Goal: Check status

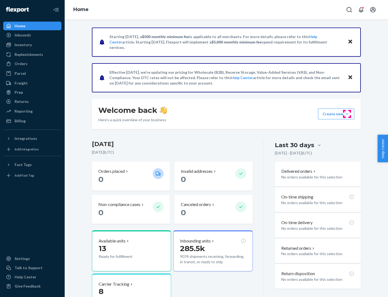
click at [347, 114] on button "Create new Create new inbound Create new order Create new product" at bounding box center [336, 113] width 36 height 11
click at [22, 35] on div "Inbounds" at bounding box center [23, 34] width 16 height 5
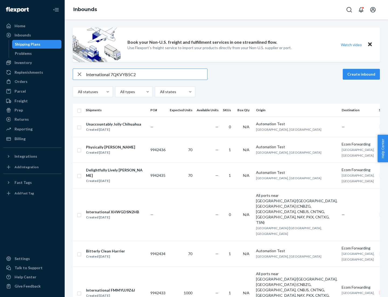
type input "International 7QKVYB5C29"
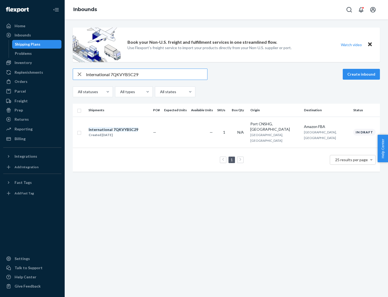
click at [123, 132] on div "Created [DATE]" at bounding box center [114, 134] width 50 height 5
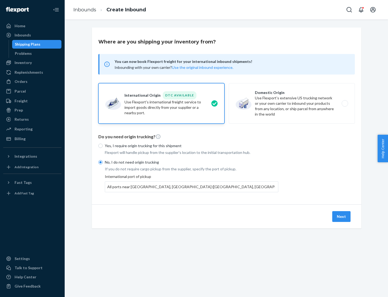
click at [342, 216] on button "Next" at bounding box center [341, 216] width 18 height 11
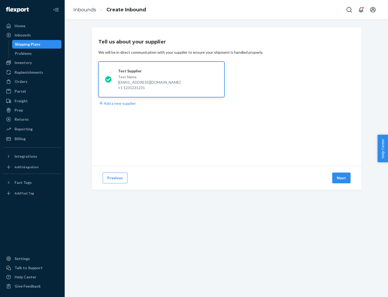
click at [342, 178] on button "Next" at bounding box center [341, 177] width 18 height 11
